Goal: Task Accomplishment & Management: Manage account settings

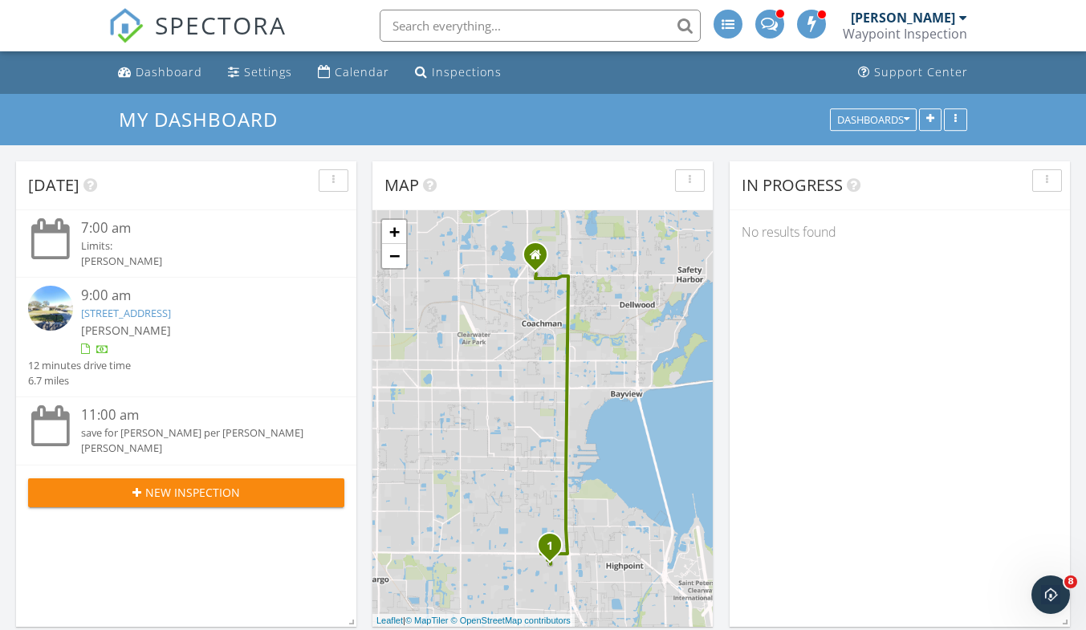
click at [190, 320] on div "15538 Darien Way, Clearwater, FL 33764" at bounding box center [200, 313] width 238 height 15
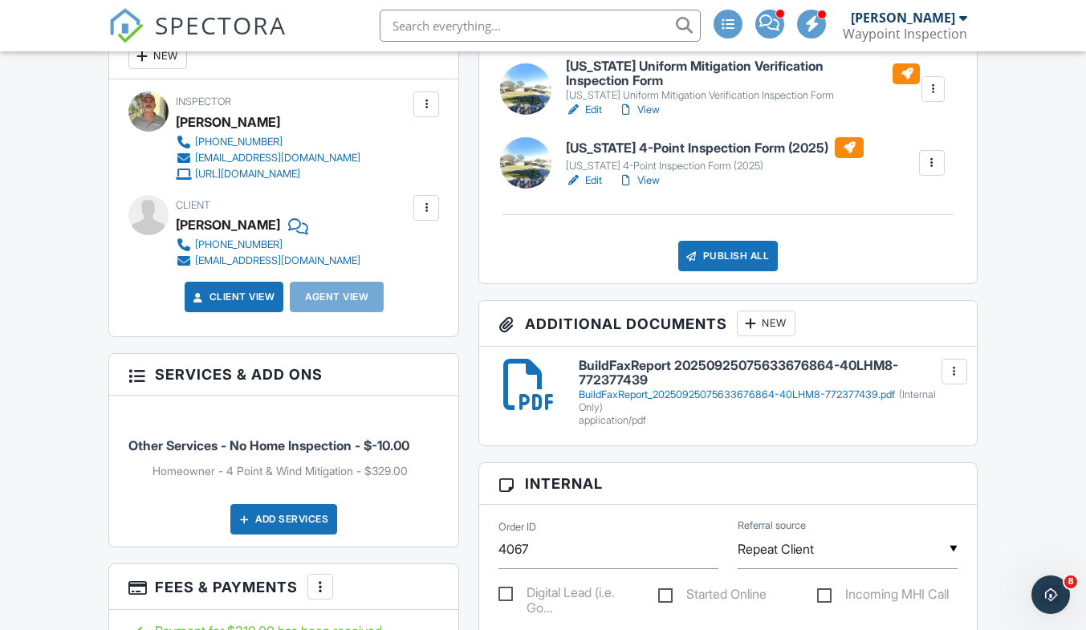
scroll to position [481, 0]
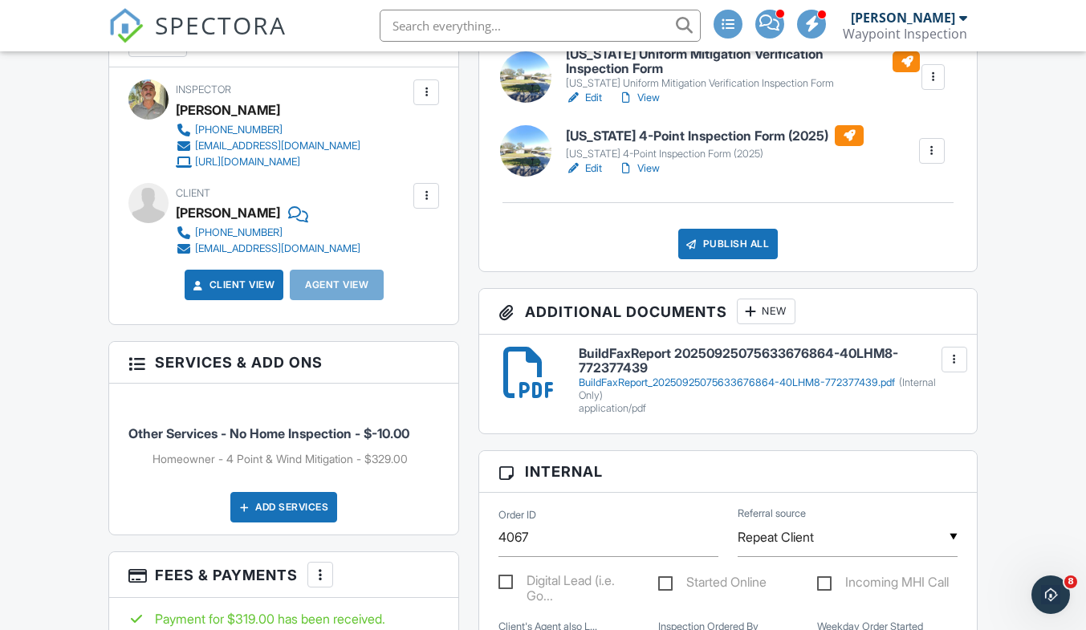
click at [696, 384] on div "BuildFaxReport_20250925075633676864-40LHM8-772377439.pdf (Internal Only)" at bounding box center [768, 389] width 379 height 26
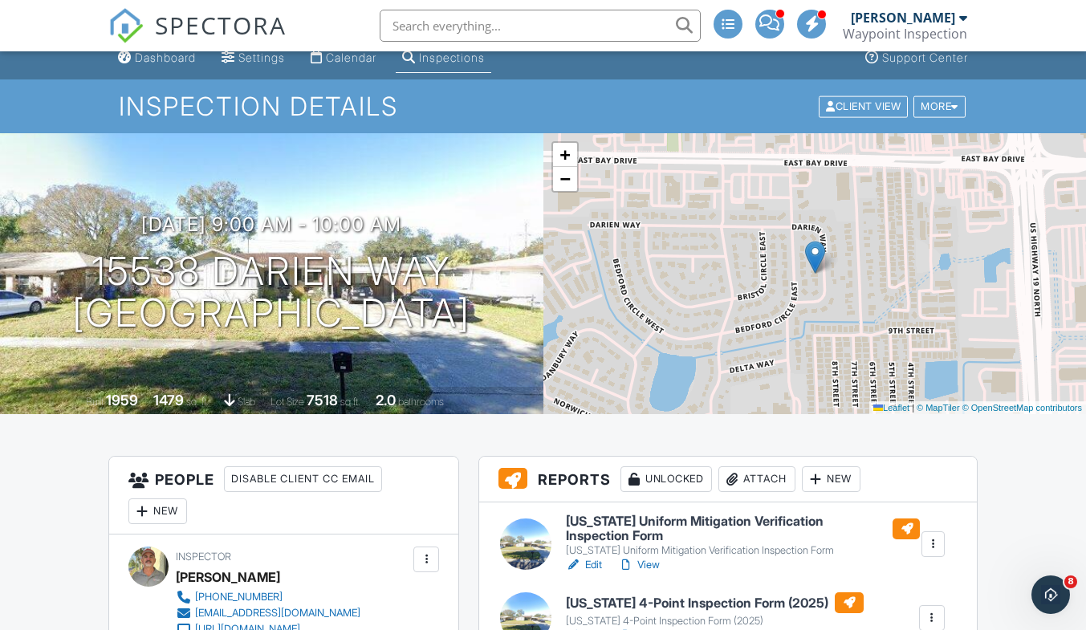
scroll to position [0, 0]
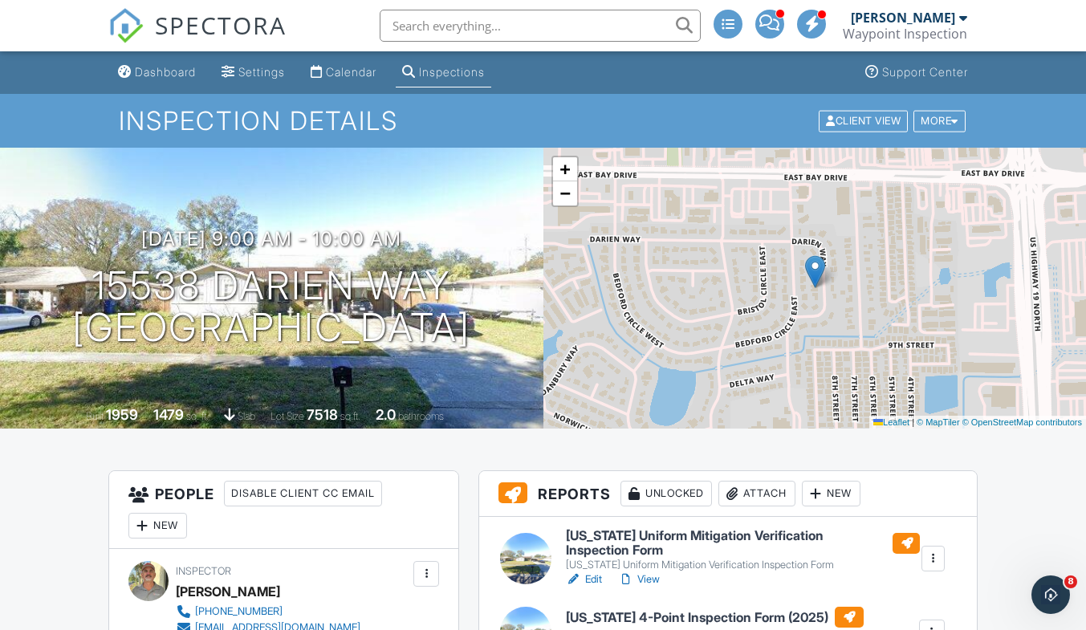
click at [169, 80] on link "Dashboard" at bounding box center [157, 73] width 91 height 30
